Goal: Task Accomplishment & Management: Manage account settings

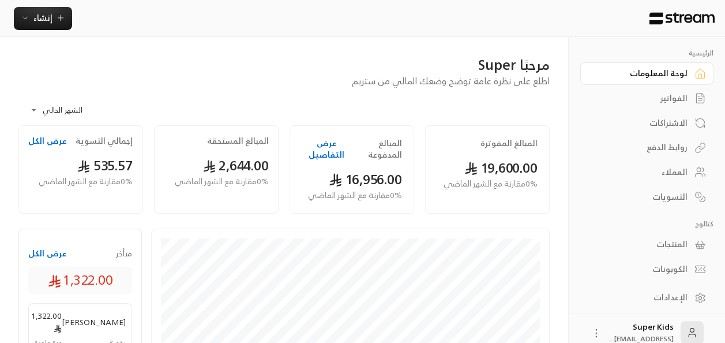
drag, startPoint x: 0, startPoint y: 0, endPoint x: 677, endPoint y: 101, distance: 684.6
click at [677, 101] on div "الفواتير" at bounding box center [641, 98] width 93 height 12
